Goal: Find specific page/section: Find specific page/section

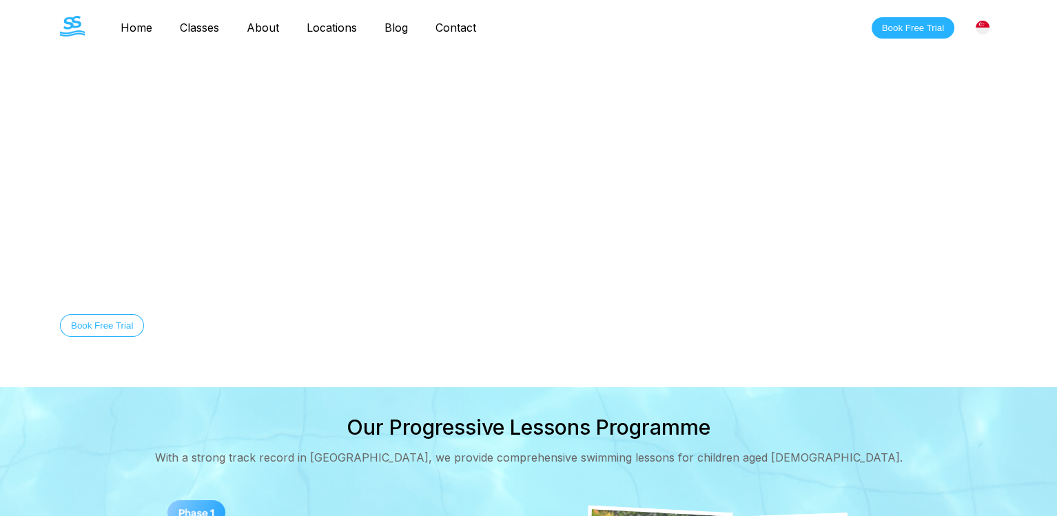
click at [490, 26] on link "Contact" at bounding box center [456, 28] width 68 height 14
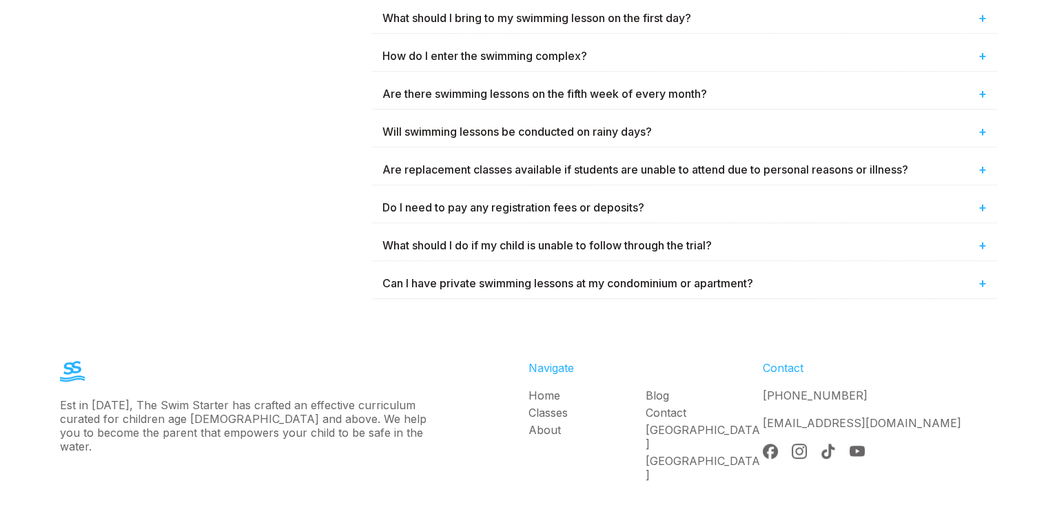
scroll to position [1104, 0]
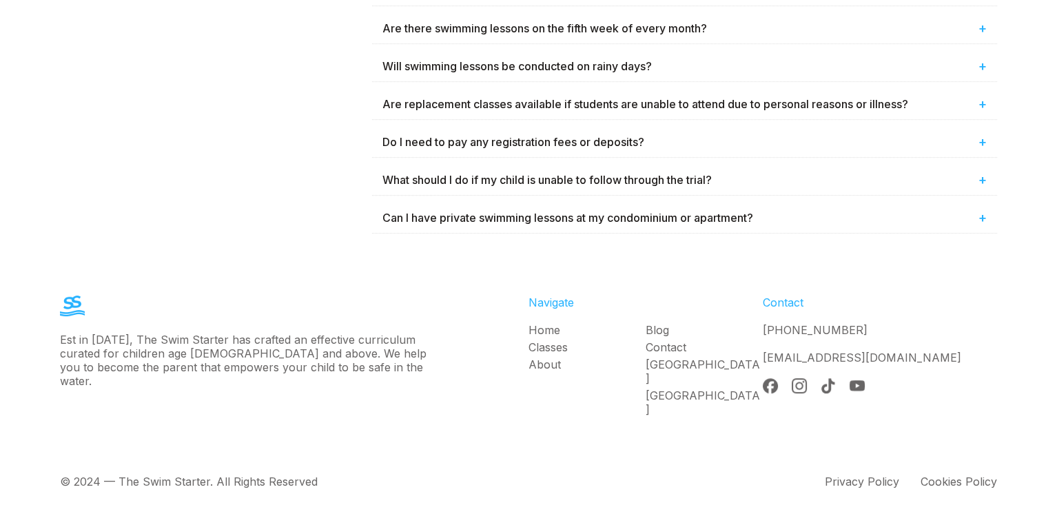
click at [684, 358] on link "[GEOGRAPHIC_DATA]" at bounding box center [704, 372] width 117 height 28
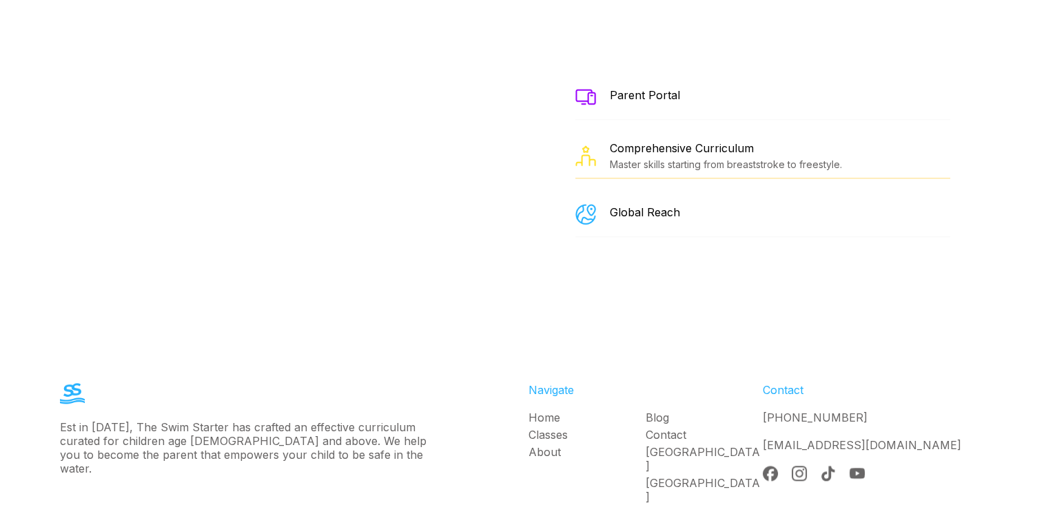
scroll to position [2614, 0]
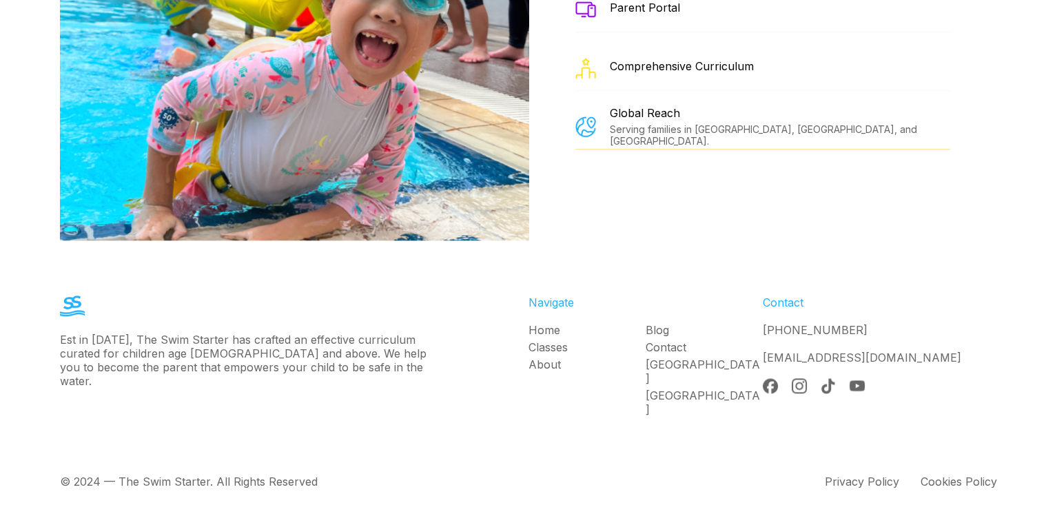
click at [557, 358] on link "About" at bounding box center [587, 365] width 117 height 14
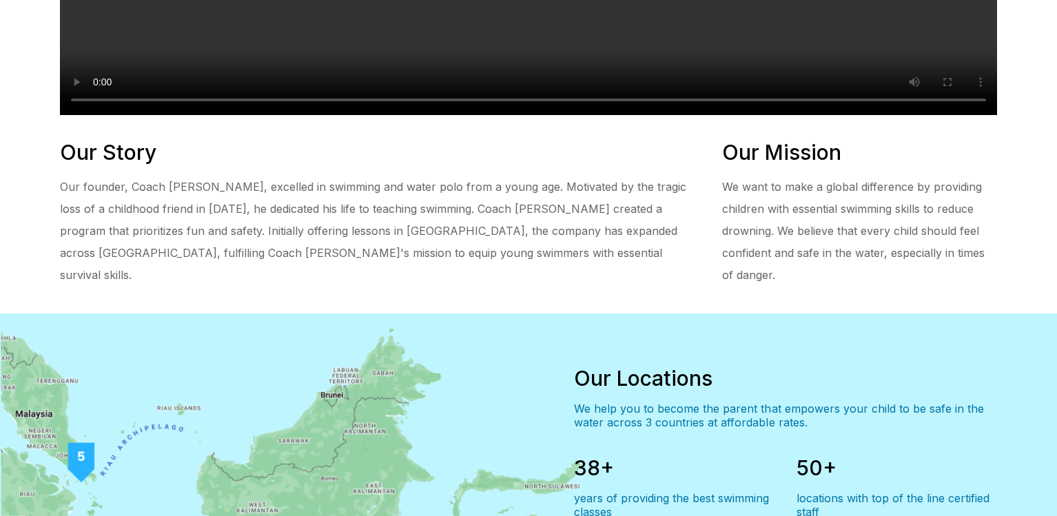
scroll to position [961, 0]
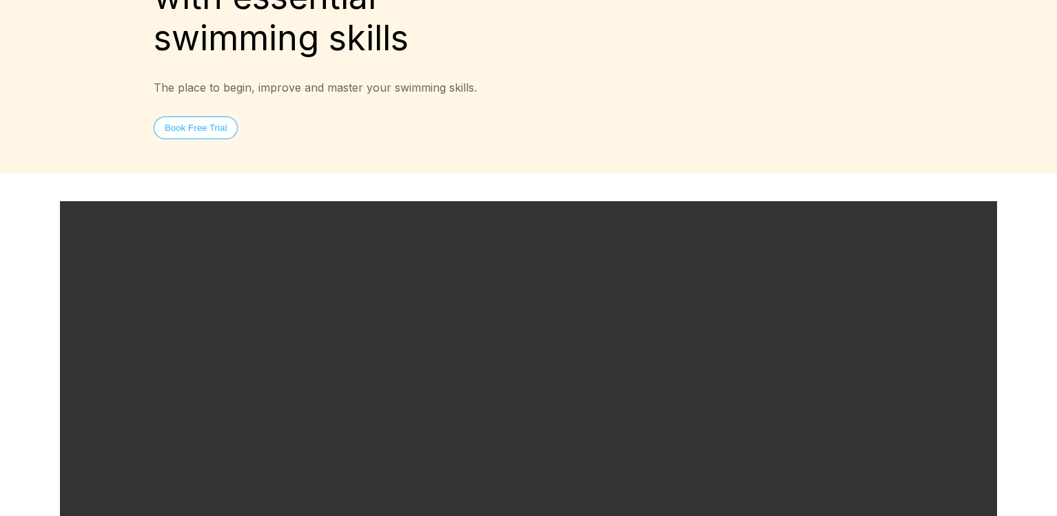
scroll to position [0, 0]
